Goal: Task Accomplishment & Management: Manage account settings

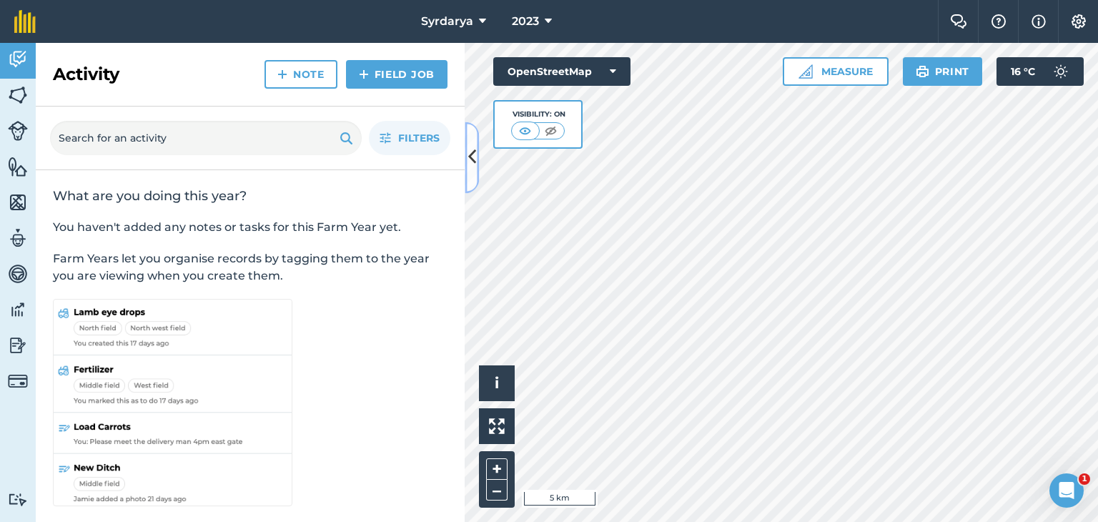
click at [472, 154] on icon at bounding box center [472, 157] width 8 height 25
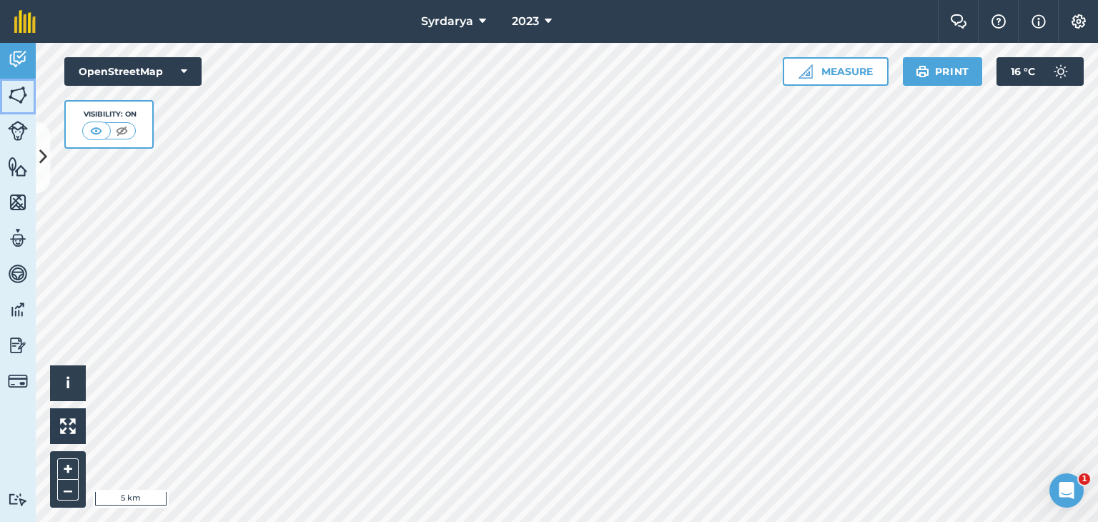
click at [20, 92] on img at bounding box center [18, 94] width 20 height 21
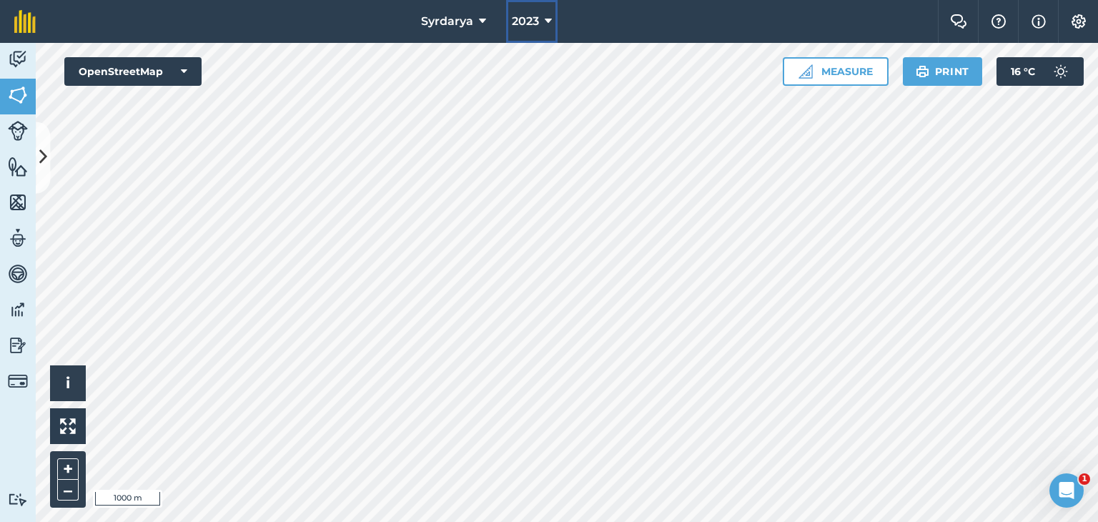
click at [529, 24] on span "2023" at bounding box center [525, 21] width 27 height 17
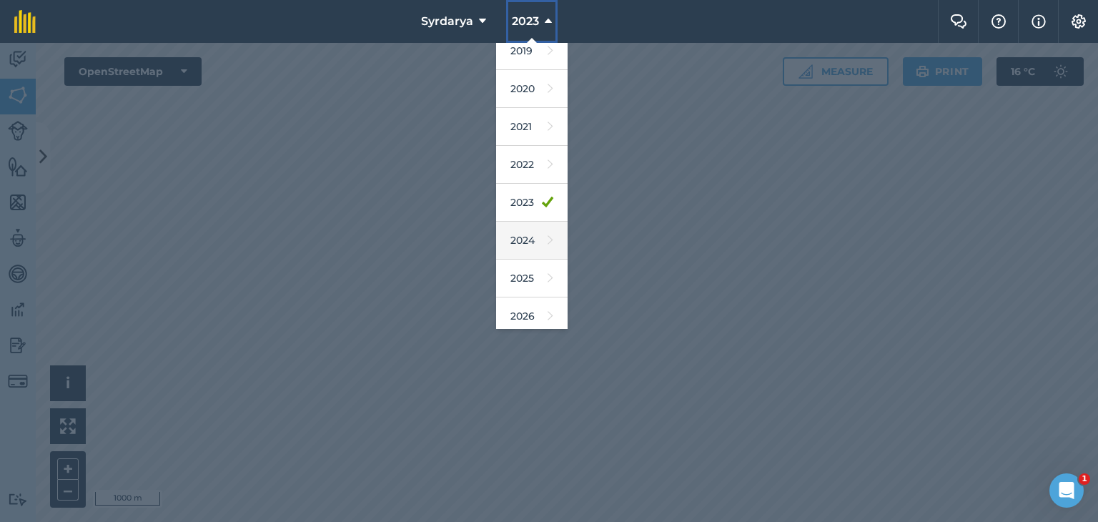
scroll to position [92, 0]
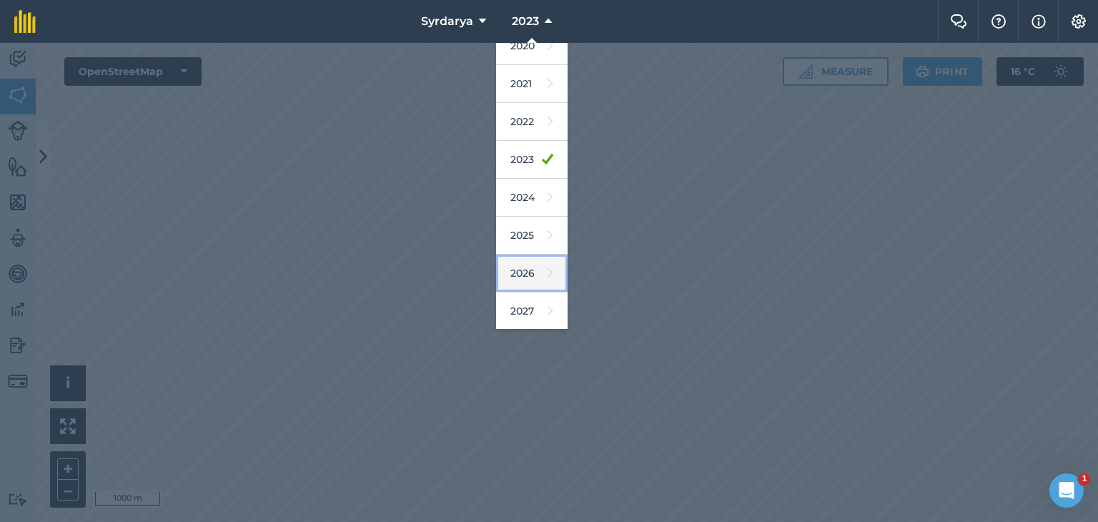
click at [521, 266] on link "2026" at bounding box center [532, 274] width 72 height 38
